Goal: Task Accomplishment & Management: Use online tool/utility

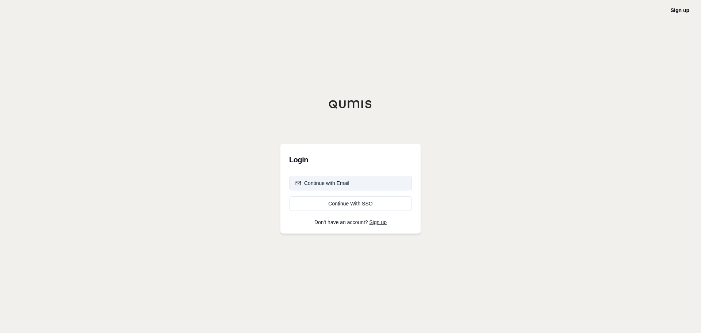
click at [361, 184] on button "Continue with Email" at bounding box center [350, 183] width 123 height 15
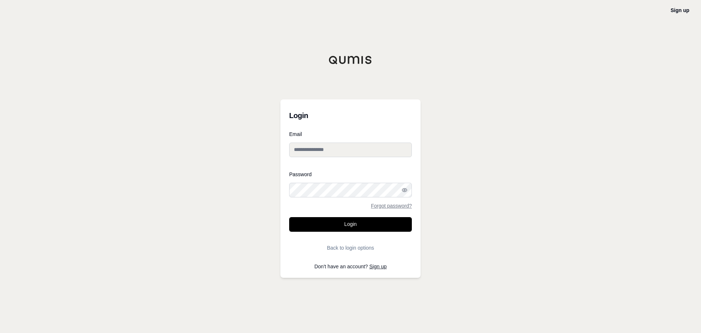
click at [289, 163] on div at bounding box center [289, 163] width 0 height 0
click at [339, 145] on input "Email" at bounding box center [350, 149] width 123 height 15
type input "**********"
click at [289, 197] on div at bounding box center [289, 197] width 0 height 0
click at [407, 192] on icon "button" at bounding box center [405, 190] width 6 height 6
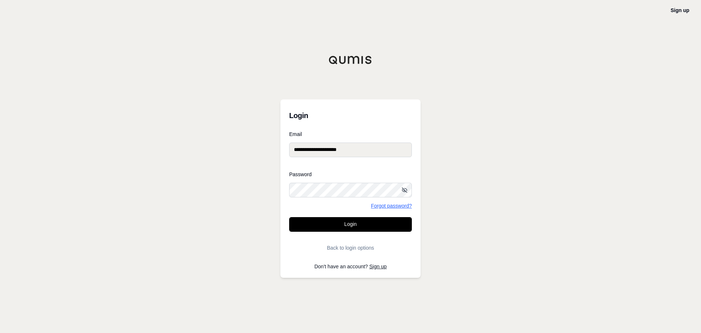
click at [403, 206] on link "Forgot password?" at bounding box center [391, 205] width 41 height 5
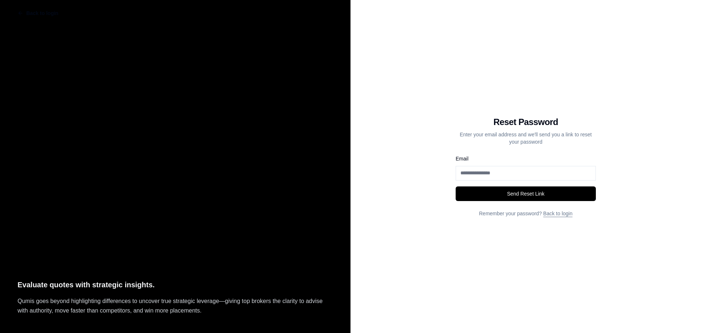
click at [514, 175] on input "Email" at bounding box center [526, 173] width 140 height 15
type input "**********"
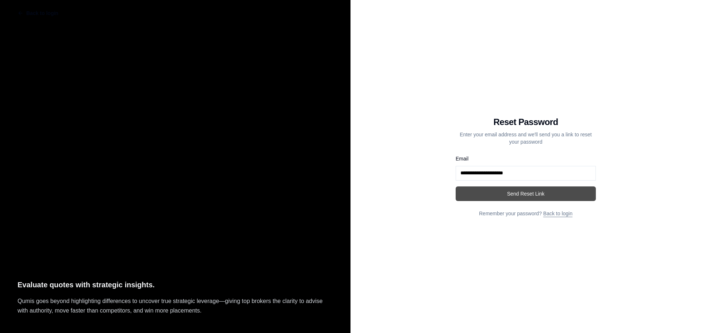
click at [515, 195] on button "Send Reset Link" at bounding box center [526, 193] width 140 height 15
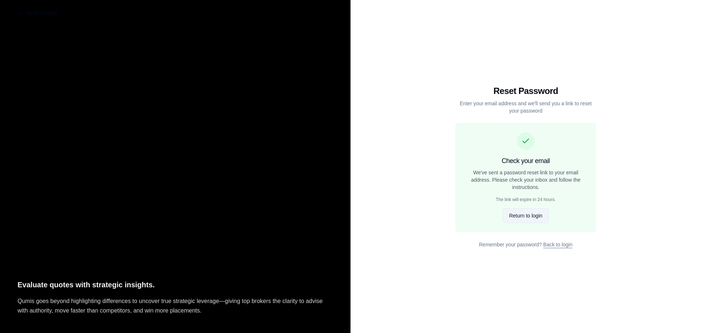
click at [529, 214] on button "Return to login" at bounding box center [526, 215] width 46 height 15
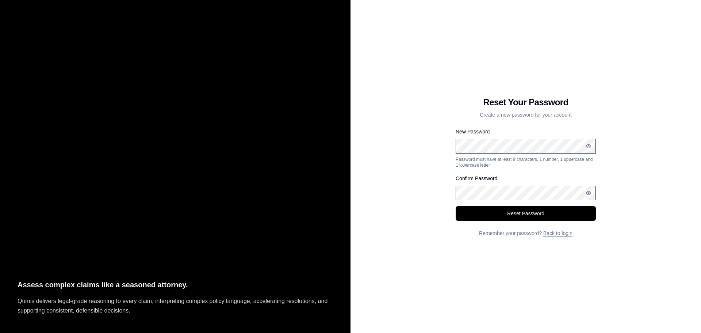
click at [456, 153] on div at bounding box center [456, 153] width 0 height 0
click at [534, 211] on button "Reset Password" at bounding box center [526, 213] width 140 height 15
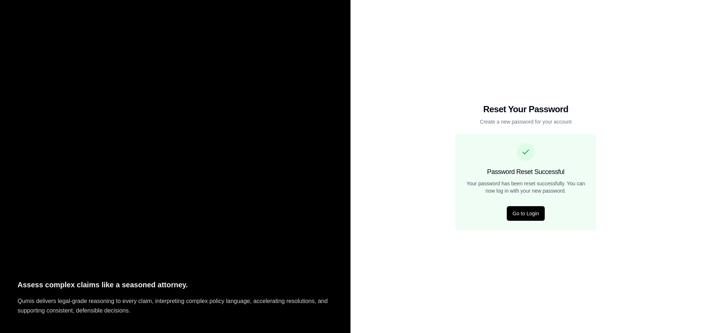
click at [666, 93] on div "Reset Your Password Create a new password for your account Password Reset Succe…" at bounding box center [526, 166] width 351 height 333
click at [621, 243] on div "Reset Your Password Create a new password for your account Password Reset Succe…" at bounding box center [526, 166] width 351 height 333
click at [524, 212] on button "Go to Login" at bounding box center [526, 213] width 38 height 15
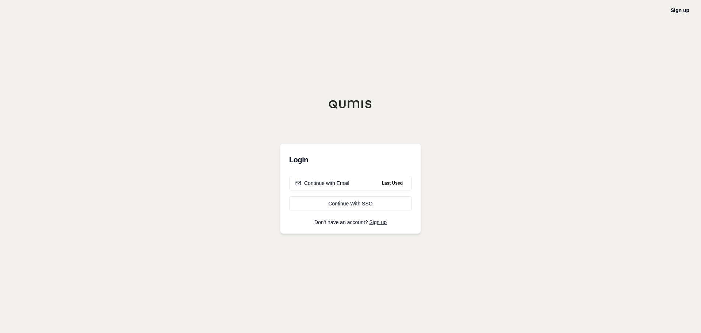
click at [524, 212] on div "Sign up Login Continue with Email Last Used Continue With SSO Don't have an acc…" at bounding box center [350, 166] width 701 height 333
click at [347, 182] on div "Continue with Email" at bounding box center [322, 182] width 54 height 7
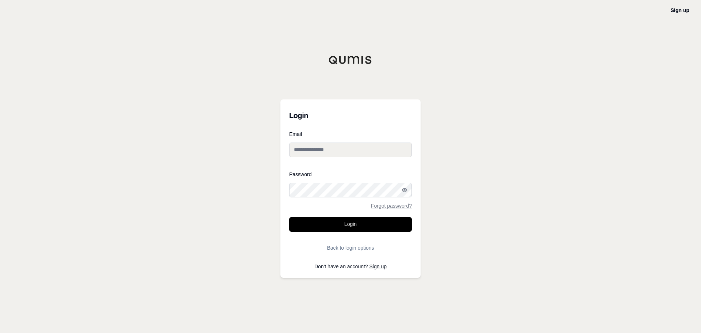
click at [324, 153] on input "Email" at bounding box center [350, 149] width 123 height 15
type input "**********"
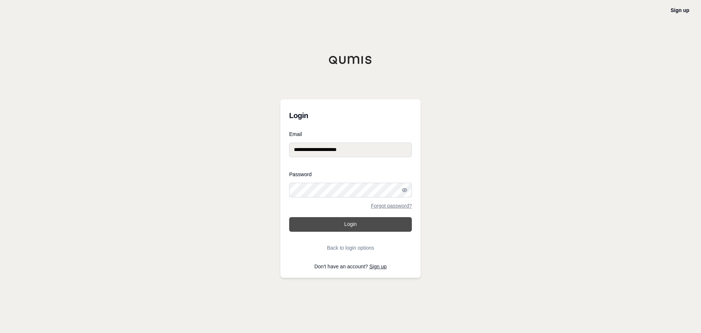
click at [351, 230] on button "Login" at bounding box center [350, 224] width 123 height 15
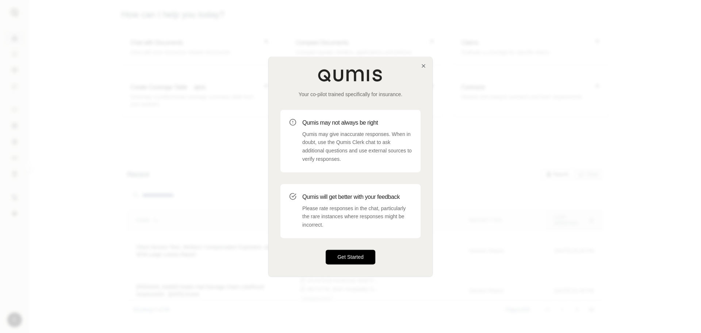
click at [345, 257] on button "Get Started" at bounding box center [351, 256] width 50 height 15
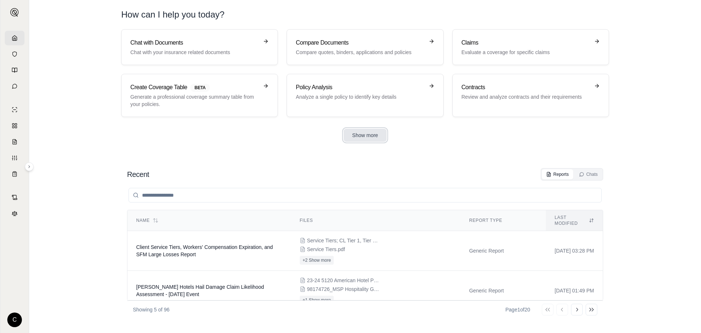
click at [370, 138] on button "Show more" at bounding box center [365, 135] width 43 height 13
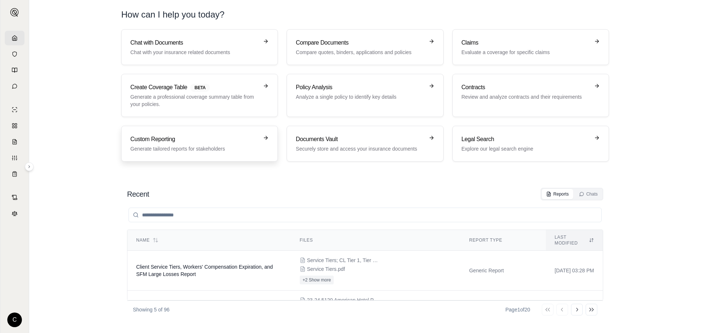
click at [200, 145] on p "Generate tailored reports for stakeholders" at bounding box center [194, 148] width 128 height 7
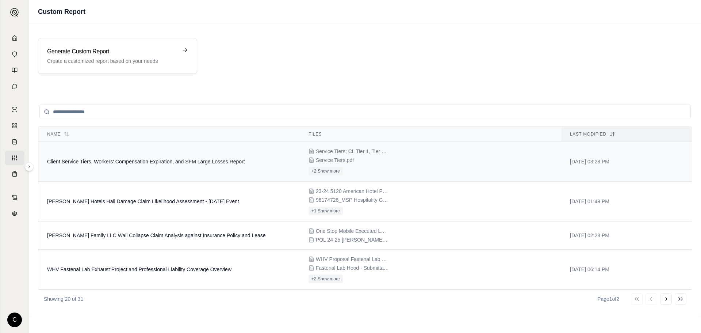
click at [212, 168] on td "Client Service Tiers, Workers' Compensation Expiration, and SFM Large Losses Re…" at bounding box center [169, 162] width 262 height 40
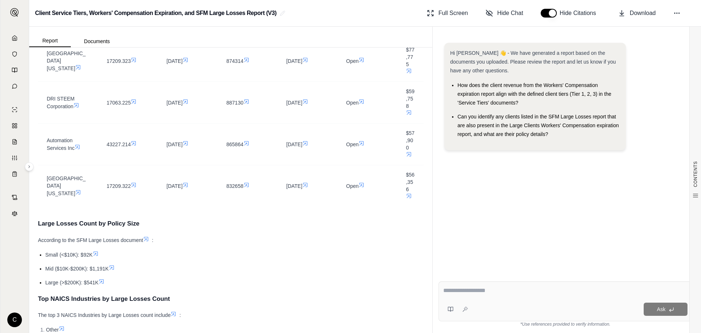
scroll to position [2228, 0]
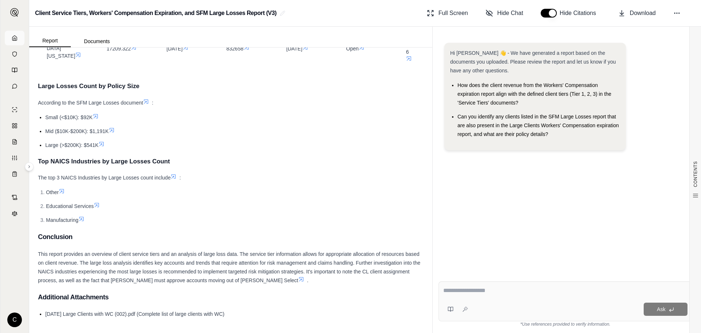
click at [12, 40] on icon at bounding box center [15, 38] width 6 height 6
